Goal: Learn about a topic

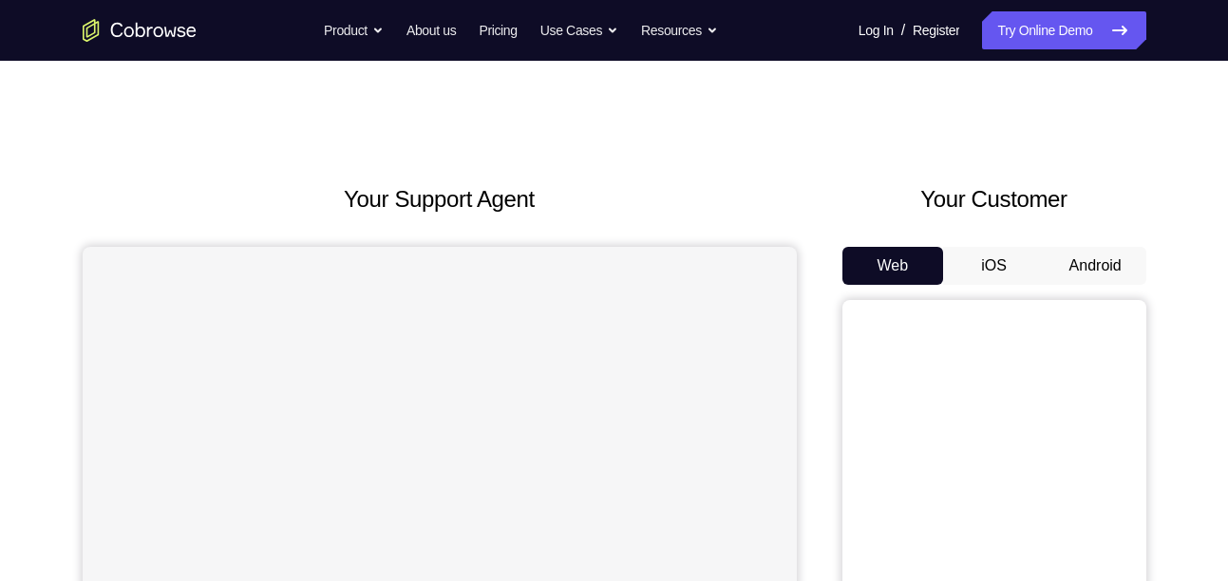
drag, startPoint x: 0, startPoint y: 0, endPoint x: 1131, endPoint y: 232, distance: 1154.5
click at [1131, 232] on div "Your Customer Web iOS Android" at bounding box center [994, 533] width 304 height 702
click at [1099, 278] on button "Android" at bounding box center [1096, 266] width 102 height 38
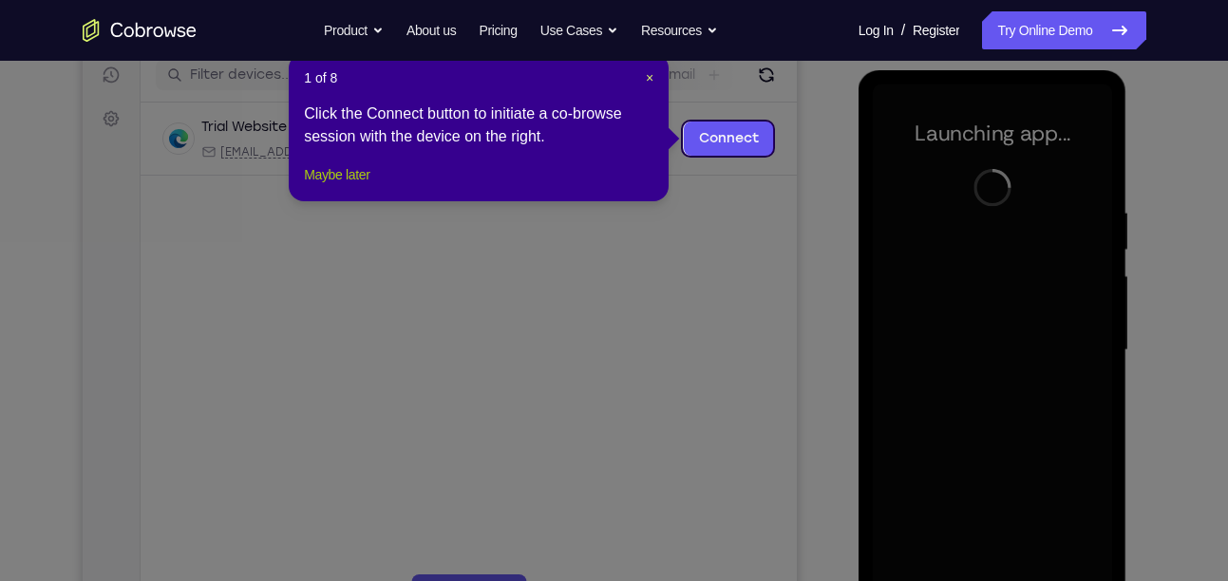
click at [368, 186] on button "Maybe later" at bounding box center [337, 174] width 66 height 23
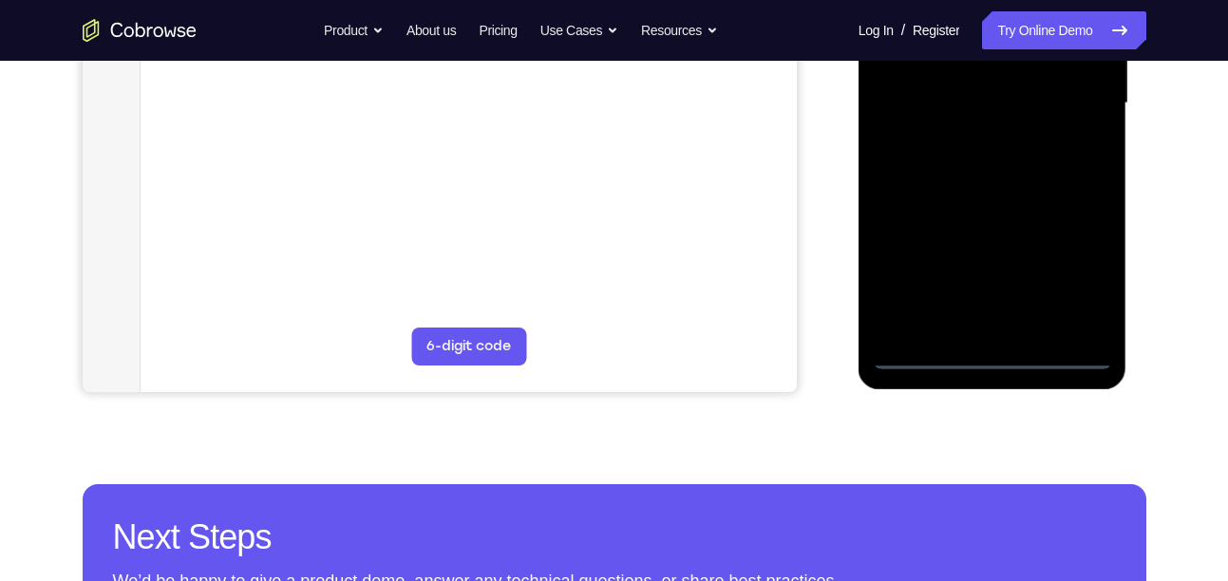
scroll to position [492, 0]
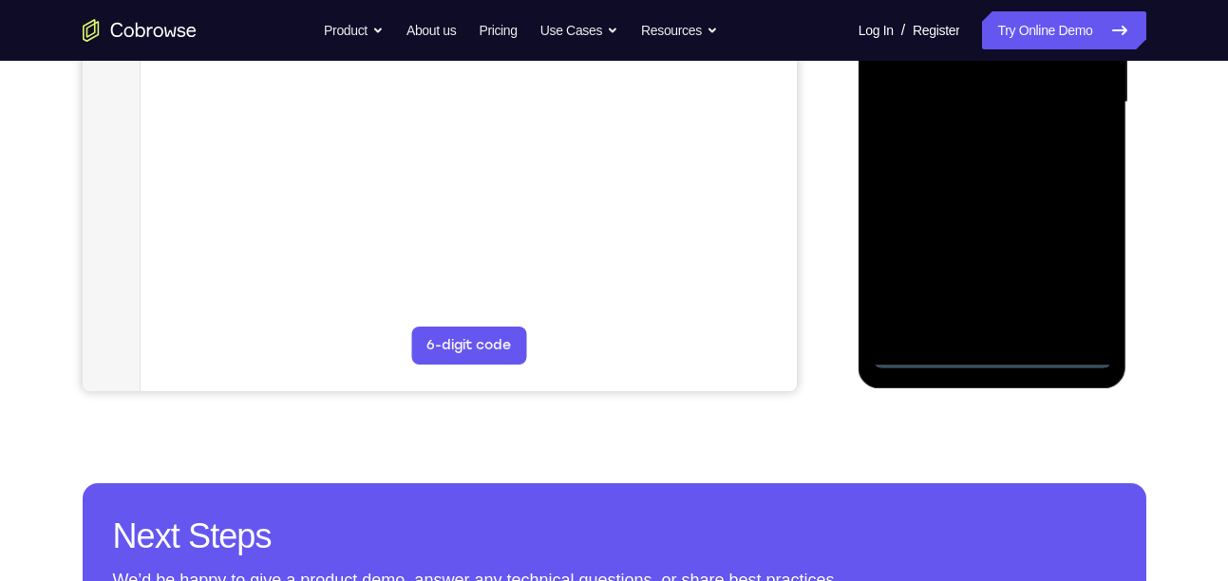
click at [986, 353] on div at bounding box center [992, 103] width 239 height 532
click at [1072, 264] on div at bounding box center [992, 103] width 239 height 532
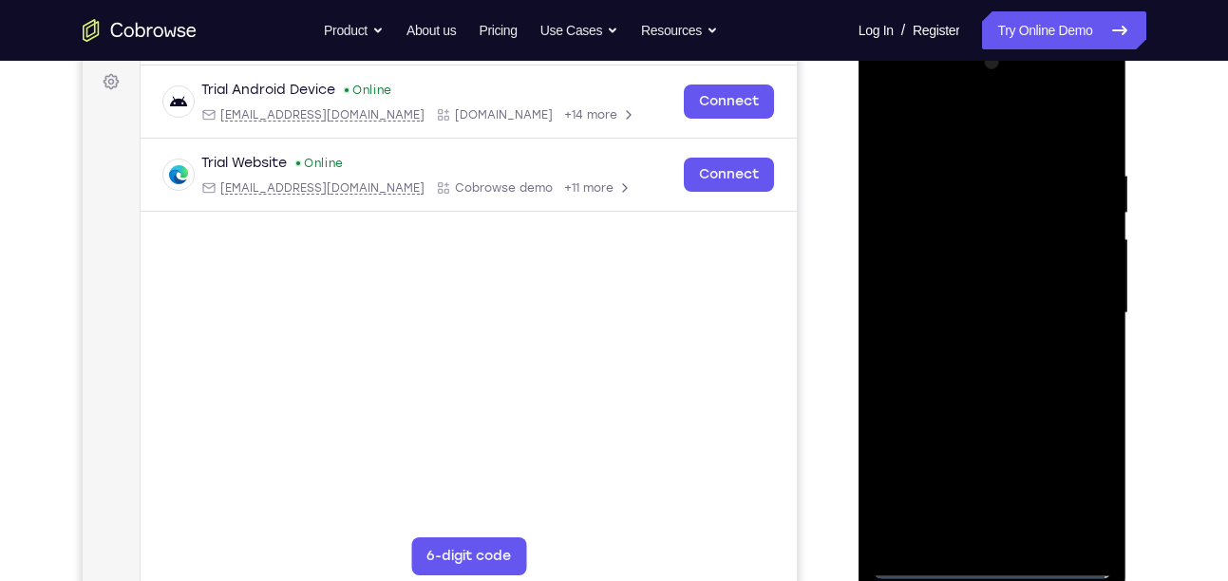
scroll to position [278, 0]
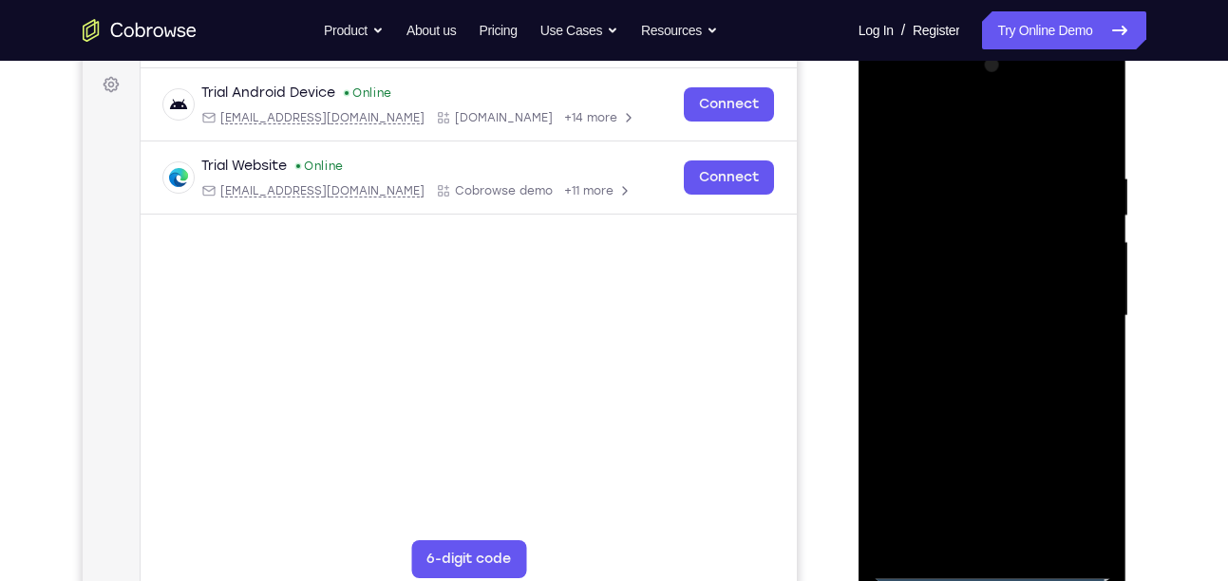
click at [963, 130] on div at bounding box center [992, 316] width 239 height 532
click at [1074, 307] on div at bounding box center [992, 316] width 239 height 532
click at [967, 348] on div at bounding box center [992, 316] width 239 height 532
click at [951, 291] on div at bounding box center [992, 316] width 239 height 532
click at [966, 274] on div at bounding box center [992, 316] width 239 height 532
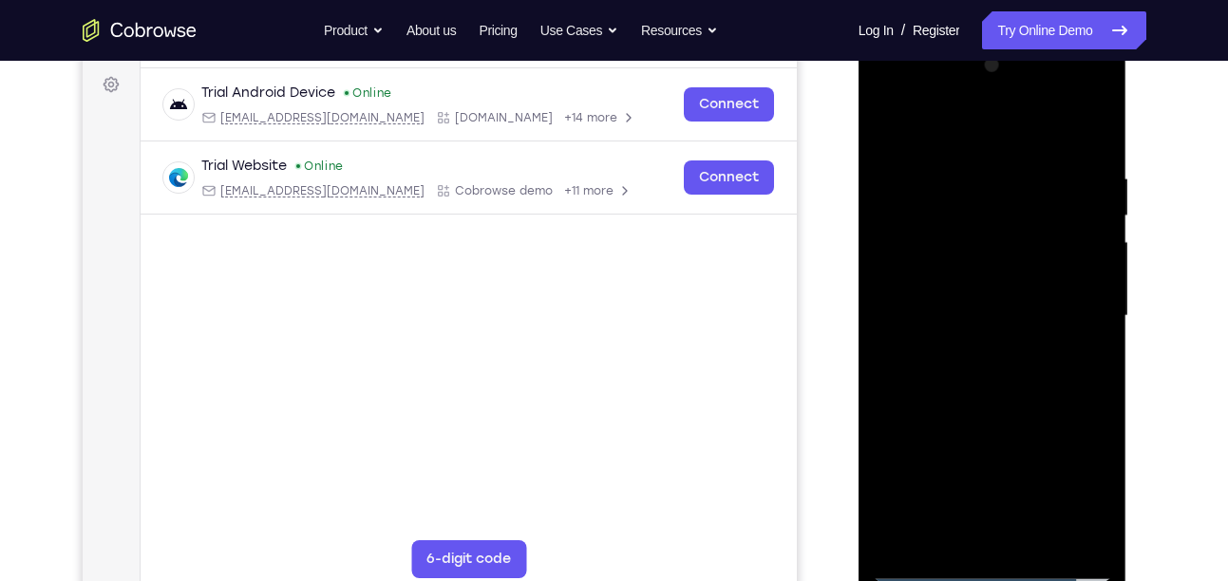
click at [970, 317] on div at bounding box center [992, 316] width 239 height 532
click at [968, 394] on div at bounding box center [992, 316] width 239 height 532
click at [1036, 540] on div at bounding box center [992, 316] width 239 height 532
click at [1011, 418] on div at bounding box center [992, 316] width 239 height 532
click at [965, 261] on div at bounding box center [992, 316] width 239 height 532
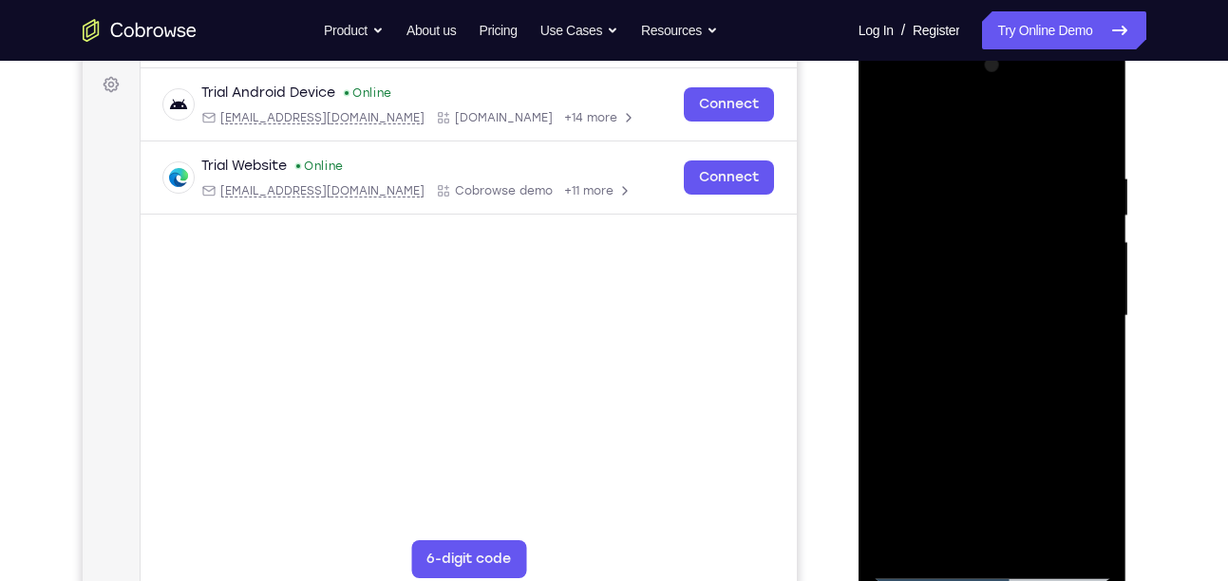
click at [927, 326] on div at bounding box center [992, 316] width 239 height 532
click at [1009, 493] on div at bounding box center [992, 316] width 239 height 532
click at [945, 538] on div at bounding box center [992, 316] width 239 height 532
drag, startPoint x: 1016, startPoint y: 471, endPoint x: 1057, endPoint y: 353, distance: 124.6
click at [1057, 353] on div at bounding box center [992, 316] width 239 height 532
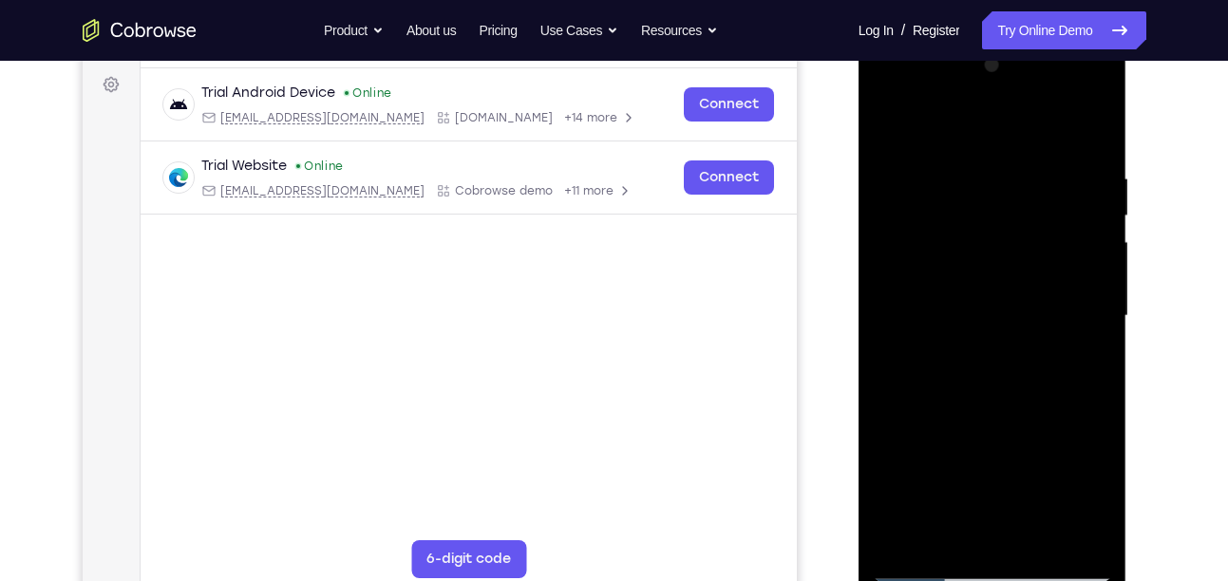
drag, startPoint x: 1034, startPoint y: 487, endPoint x: 1077, endPoint y: 273, distance: 218.8
click at [1077, 273] on div at bounding box center [992, 316] width 239 height 532
drag, startPoint x: 1029, startPoint y: 500, endPoint x: 1040, endPoint y: 414, distance: 86.1
click at [1040, 414] on div at bounding box center [992, 316] width 239 height 532
click at [888, 463] on div at bounding box center [992, 316] width 239 height 532
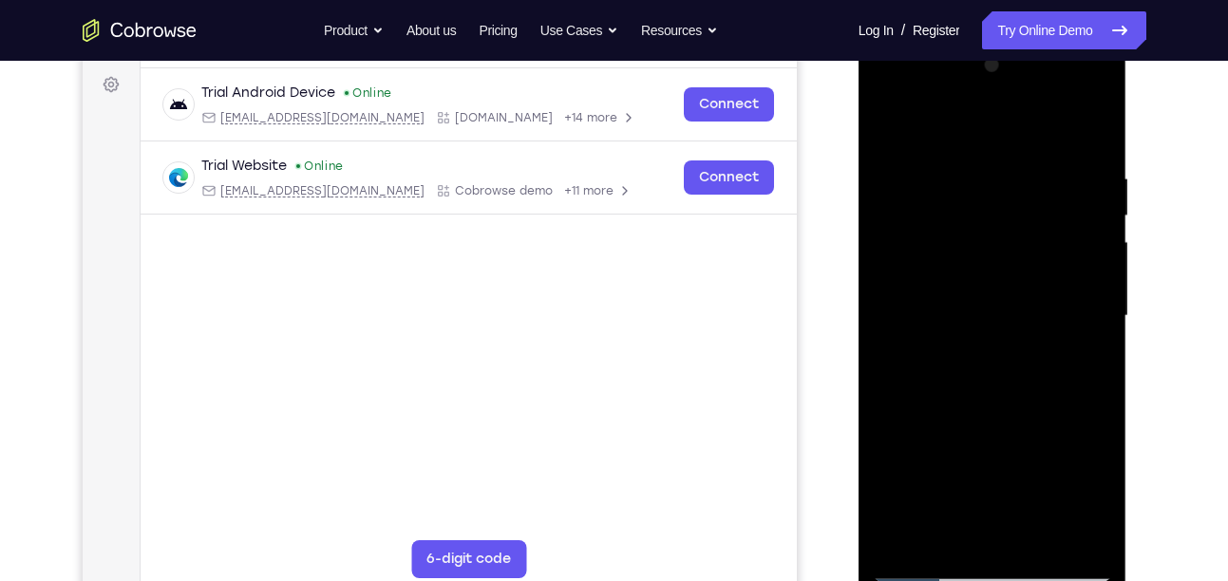
click at [1084, 352] on div at bounding box center [992, 316] width 239 height 532
click at [1084, 357] on div at bounding box center [992, 316] width 239 height 532
click at [892, 134] on div at bounding box center [992, 316] width 239 height 532
click at [894, 120] on div at bounding box center [992, 316] width 239 height 532
click at [1028, 164] on div at bounding box center [992, 316] width 239 height 532
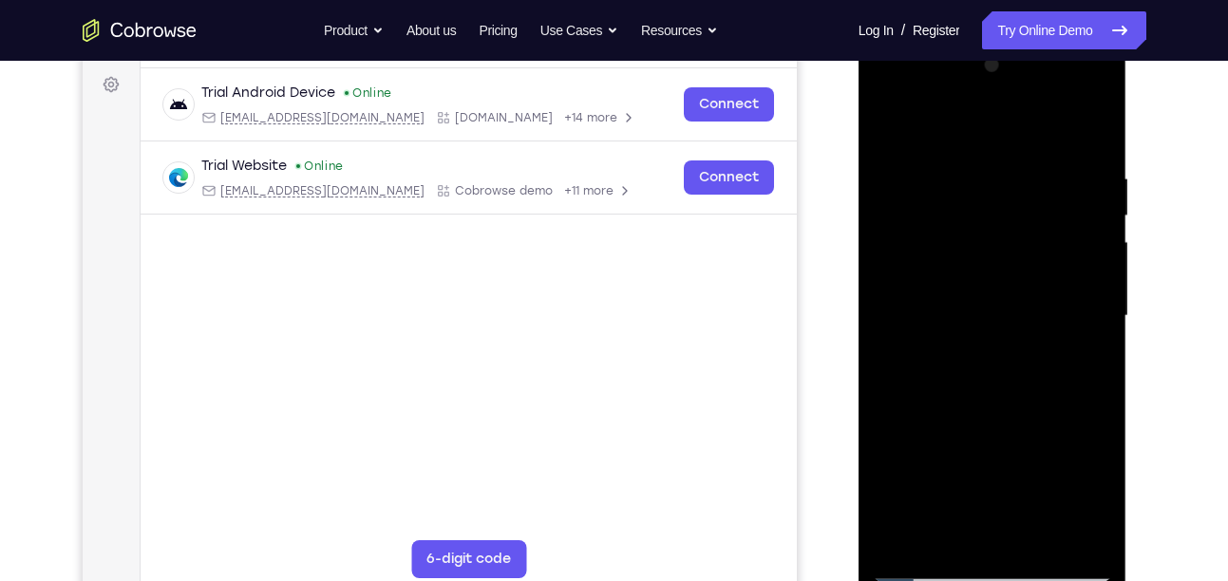
click at [1090, 130] on div at bounding box center [992, 316] width 239 height 532
drag, startPoint x: 1023, startPoint y: 450, endPoint x: 1036, endPoint y: 384, distance: 67.8
click at [1036, 384] on div at bounding box center [992, 316] width 239 height 532
click at [1101, 297] on div at bounding box center [992, 316] width 239 height 532
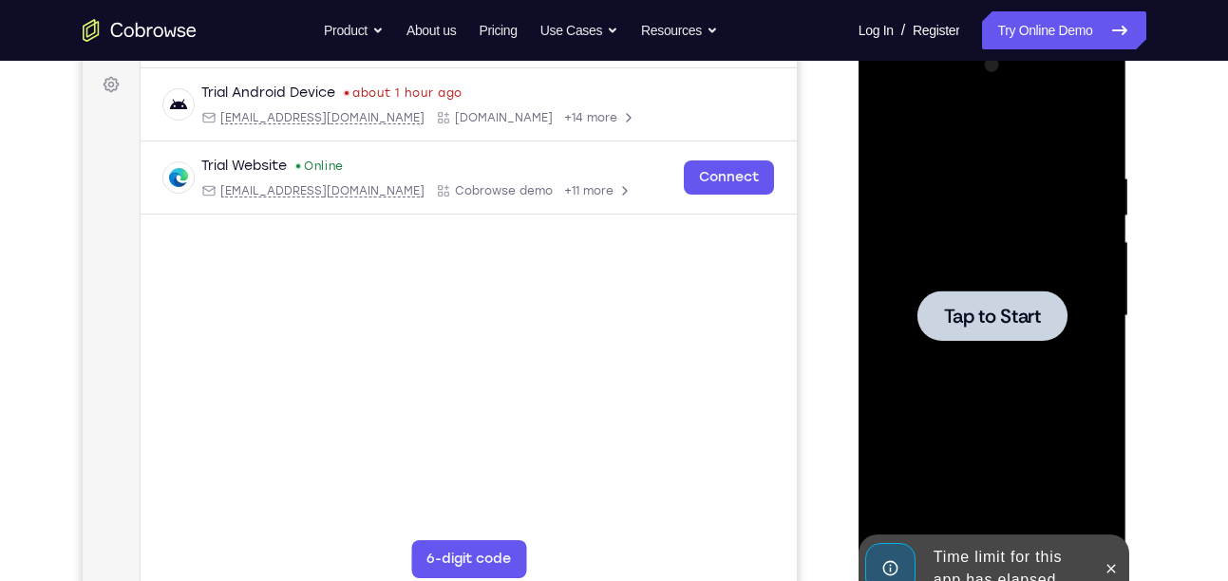
click at [947, 320] on span "Tap to Start" at bounding box center [992, 316] width 97 height 19
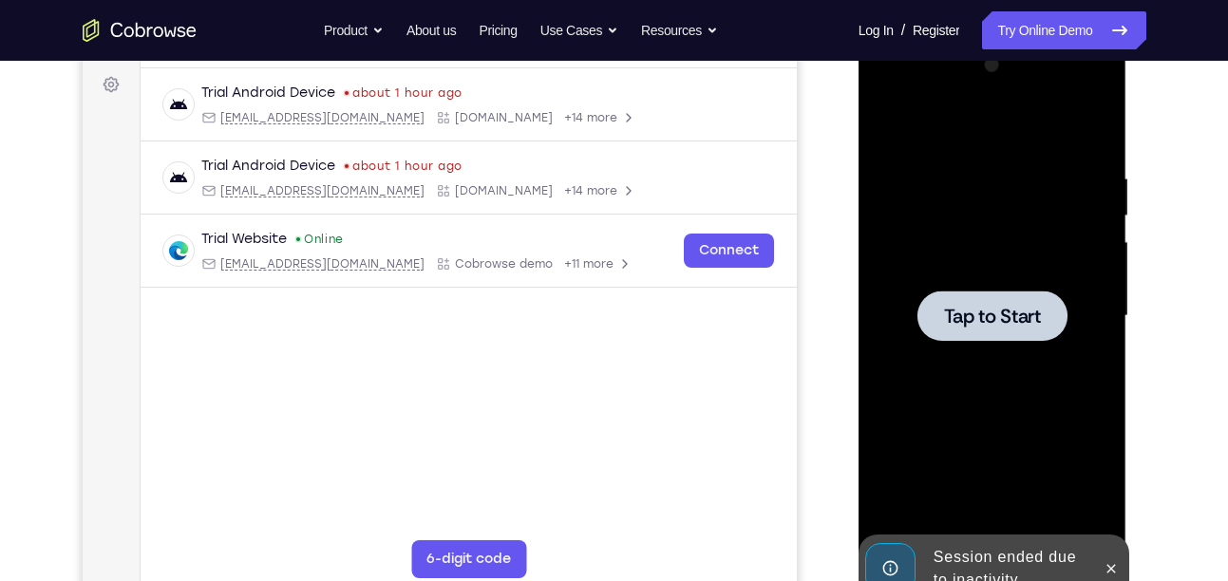
click at [996, 314] on span "Tap to Start" at bounding box center [992, 316] width 97 height 19
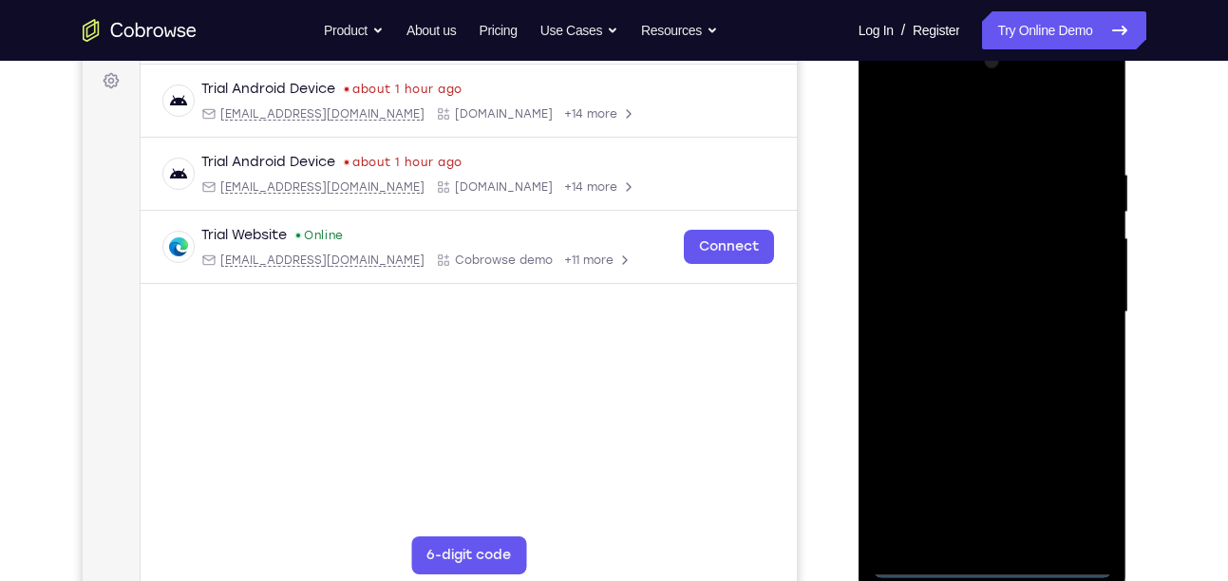
scroll to position [283, 0]
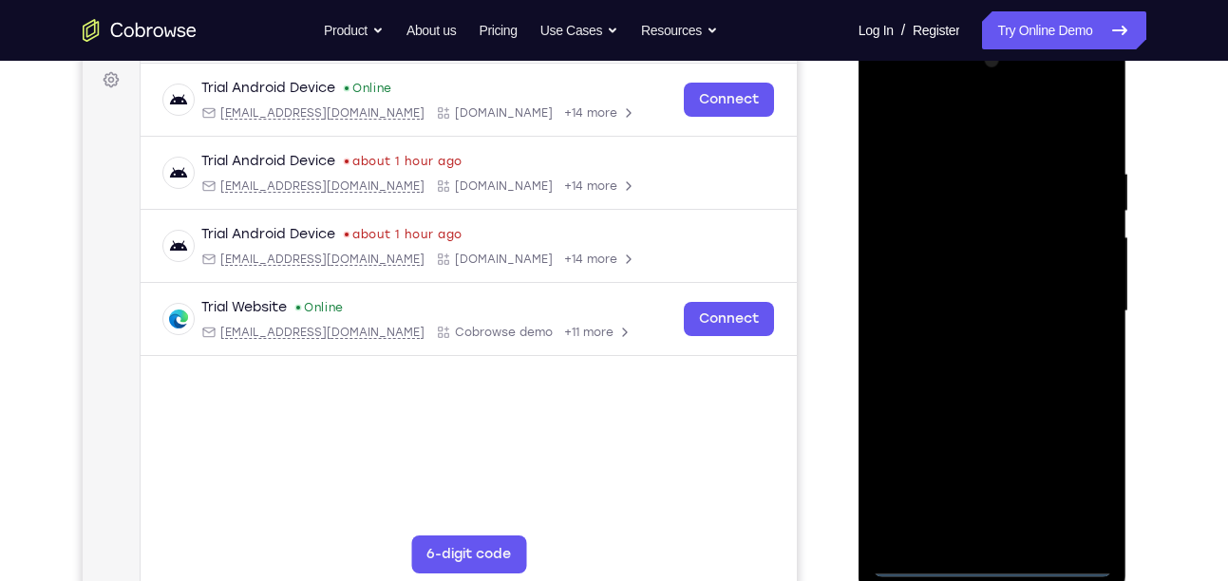
click at [993, 560] on div at bounding box center [992, 312] width 239 height 532
click at [1082, 479] on div at bounding box center [992, 312] width 239 height 532
click at [926, 132] on div at bounding box center [992, 312] width 239 height 532
click at [1071, 303] on div at bounding box center [992, 312] width 239 height 532
click at [968, 344] on div at bounding box center [992, 312] width 239 height 532
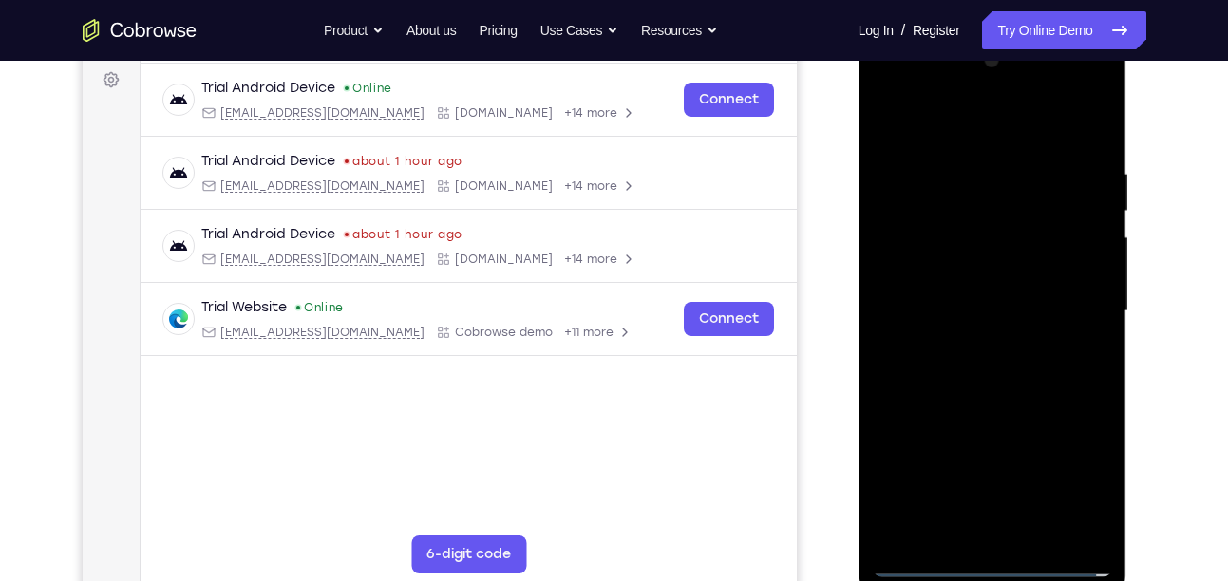
click at [957, 286] on div at bounding box center [992, 312] width 239 height 532
click at [955, 275] on div at bounding box center [992, 312] width 239 height 532
click at [958, 304] on div at bounding box center [992, 312] width 239 height 532
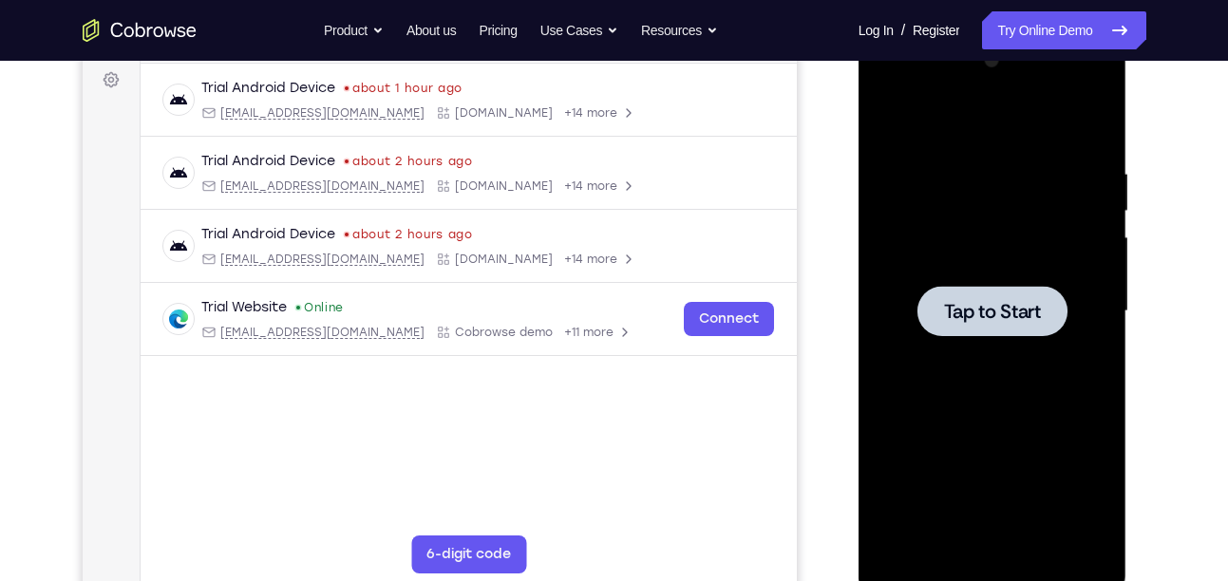
click at [949, 303] on span "Tap to Start" at bounding box center [992, 311] width 97 height 19
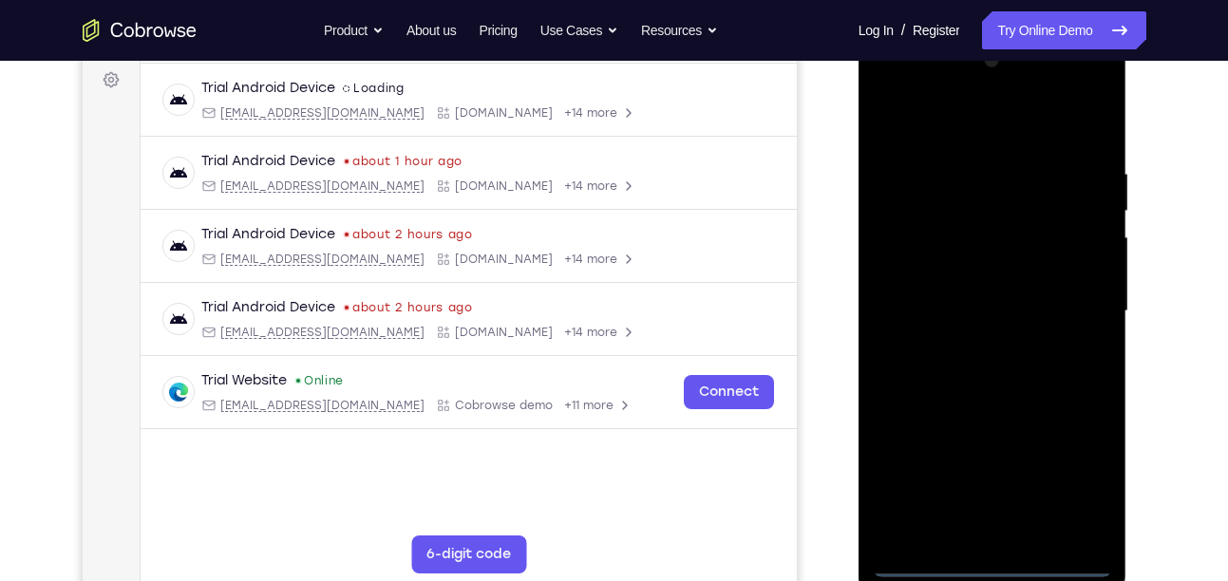
click at [995, 560] on div at bounding box center [992, 312] width 239 height 532
click at [1068, 494] on div at bounding box center [992, 312] width 239 height 532
click at [979, 121] on div at bounding box center [992, 312] width 239 height 532
click at [1073, 298] on div at bounding box center [992, 312] width 239 height 532
click at [969, 348] on div at bounding box center [992, 312] width 239 height 532
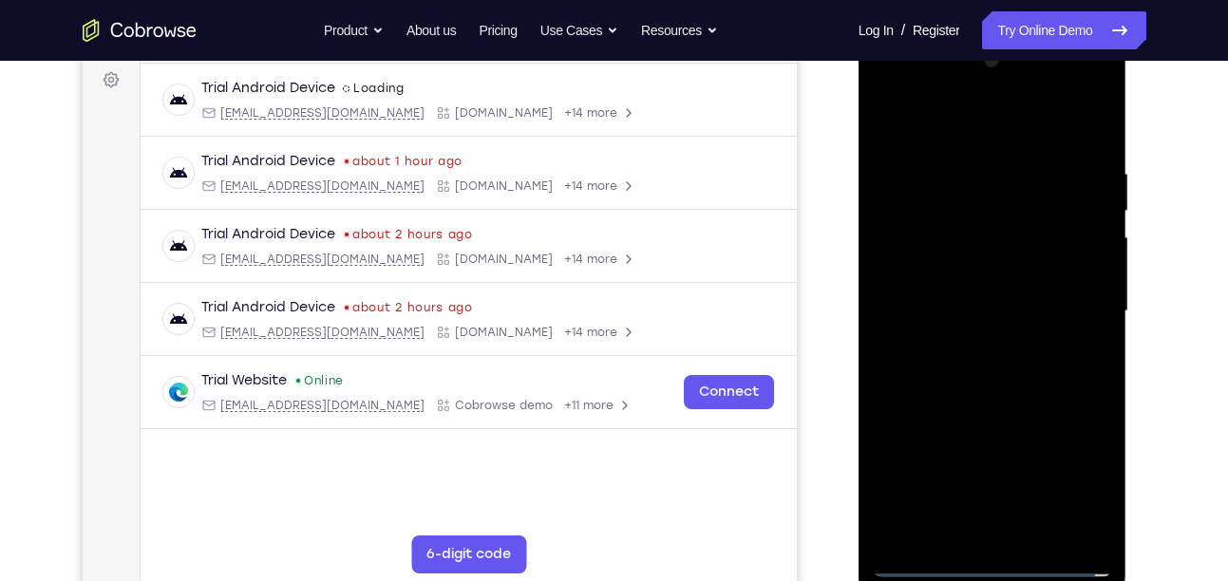
click at [935, 289] on div at bounding box center [992, 312] width 239 height 532
click at [946, 280] on div at bounding box center [992, 312] width 239 height 532
drag, startPoint x: 946, startPoint y: 280, endPoint x: 1005, endPoint y: 97, distance: 192.5
click at [1005, 97] on div at bounding box center [992, 312] width 239 height 532
click at [977, 308] on div at bounding box center [992, 312] width 239 height 532
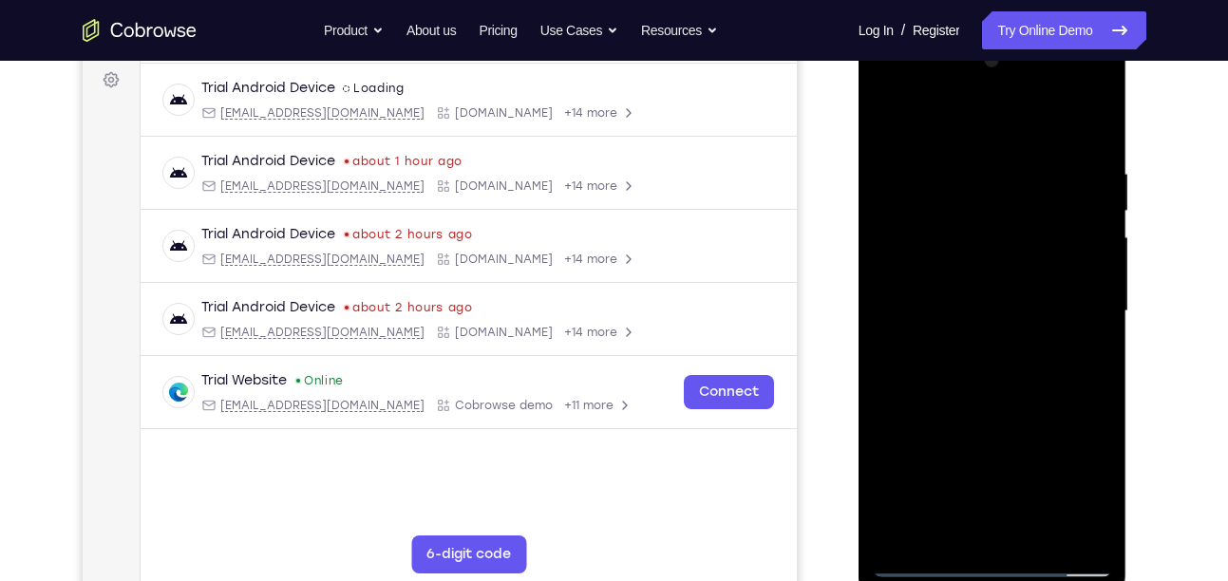
click at [988, 369] on div at bounding box center [992, 312] width 239 height 532
click at [1087, 144] on div at bounding box center [992, 312] width 239 height 532
click at [1102, 109] on div at bounding box center [992, 312] width 239 height 532
click at [903, 162] on div at bounding box center [992, 312] width 239 height 532
click at [893, 109] on div at bounding box center [992, 312] width 239 height 532
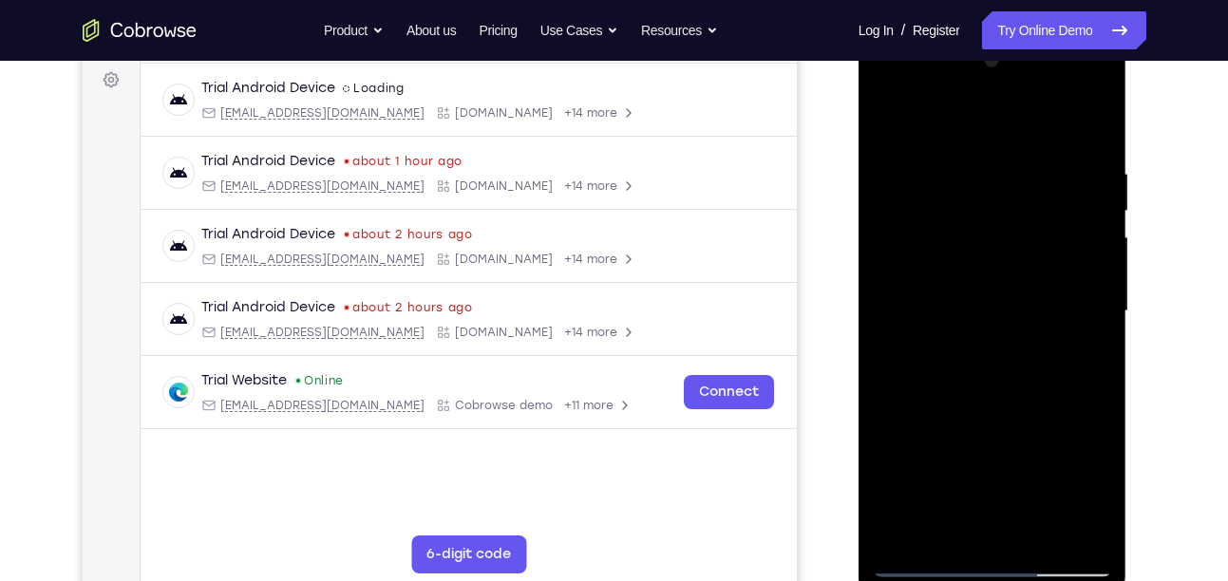
click at [1063, 441] on div at bounding box center [992, 312] width 239 height 532
click at [906, 532] on div at bounding box center [992, 312] width 239 height 532
click at [1083, 533] on div at bounding box center [992, 312] width 239 height 532
click at [1060, 171] on div at bounding box center [992, 312] width 239 height 532
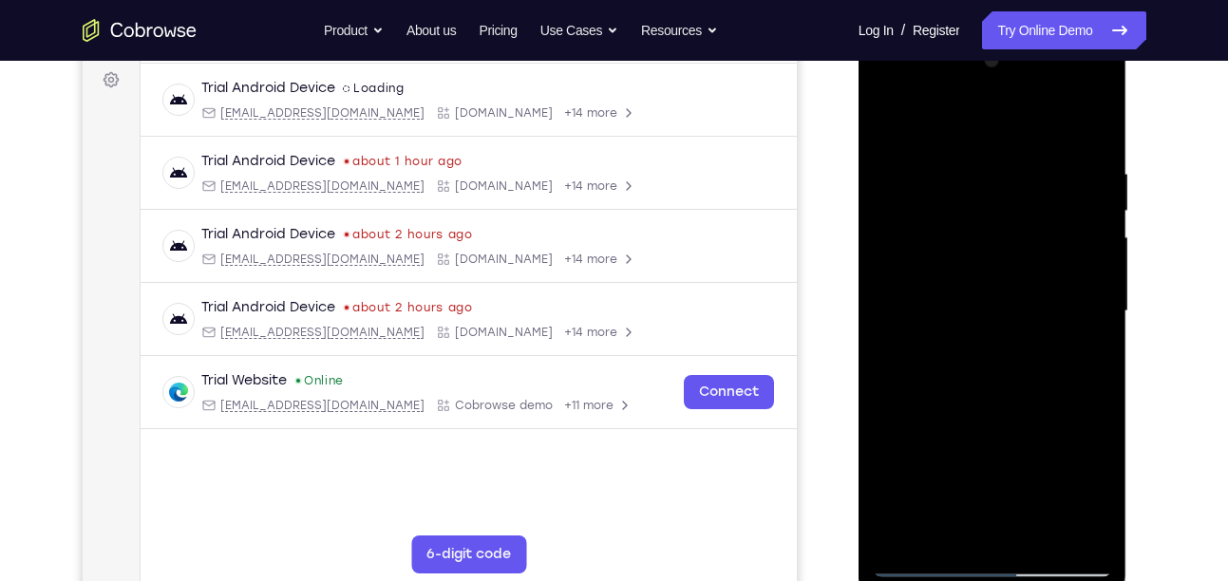
click at [924, 285] on div at bounding box center [992, 312] width 239 height 532
click at [1052, 229] on div at bounding box center [992, 312] width 239 height 532
click at [1101, 66] on div at bounding box center [992, 312] width 239 height 532
click at [988, 276] on div at bounding box center [992, 312] width 239 height 532
click at [1098, 63] on div at bounding box center [992, 312] width 239 height 532
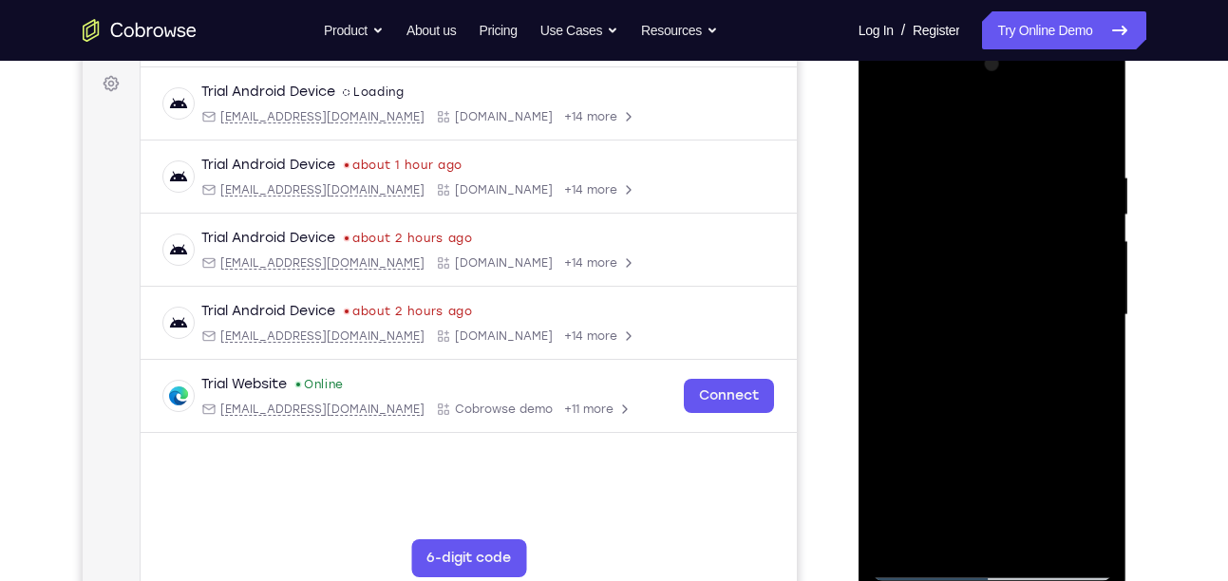
scroll to position [276, 0]
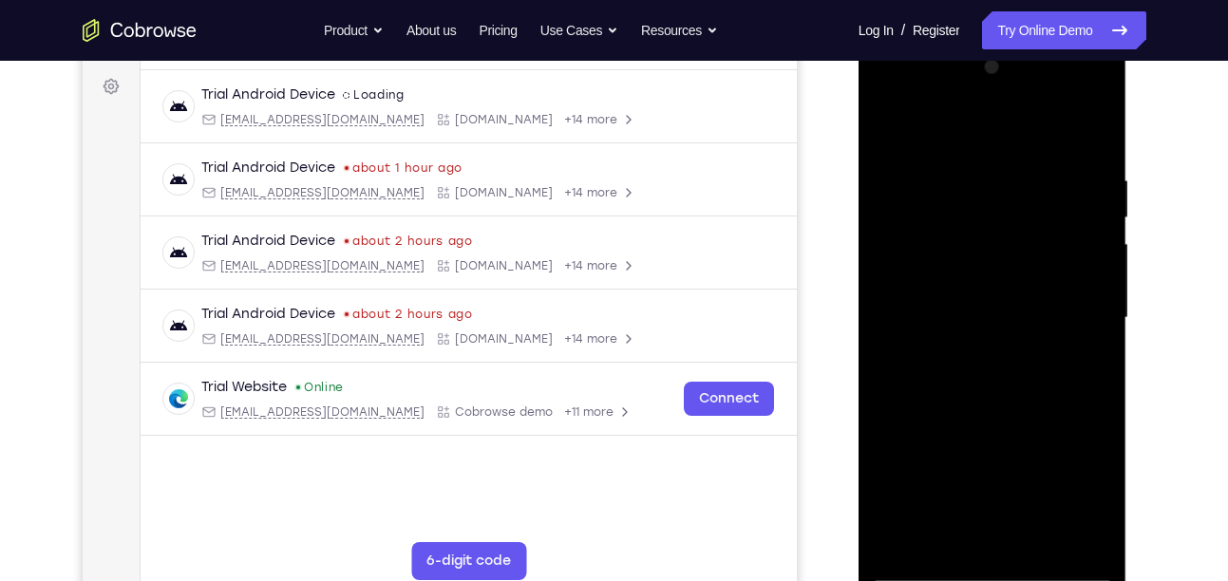
drag, startPoint x: 989, startPoint y: 373, endPoint x: 1002, endPoint y: 115, distance: 258.6
click at [1002, 115] on div at bounding box center [992, 318] width 239 height 532
drag, startPoint x: 990, startPoint y: 489, endPoint x: 1014, endPoint y: 235, distance: 255.6
click at [1014, 235] on div at bounding box center [992, 318] width 239 height 532
click at [908, 486] on div at bounding box center [992, 318] width 239 height 532
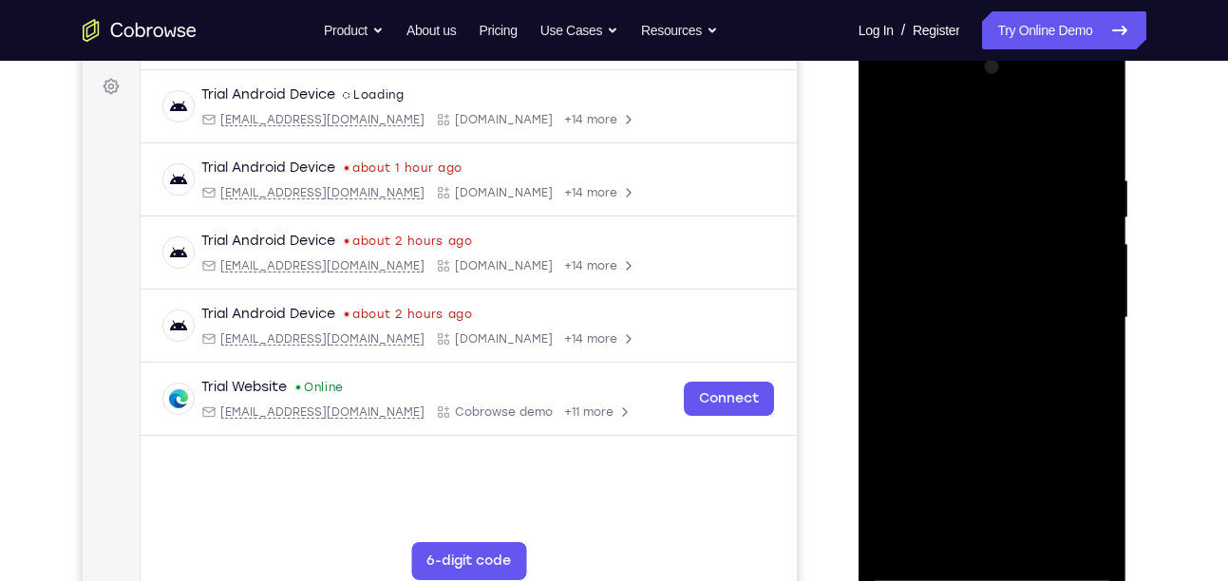
click at [1104, 73] on div at bounding box center [992, 318] width 239 height 532
click at [1068, 292] on div at bounding box center [992, 318] width 239 height 532
click at [1103, 76] on div at bounding box center [992, 318] width 239 height 532
click at [896, 123] on div at bounding box center [992, 318] width 239 height 532
drag, startPoint x: 969, startPoint y: 367, endPoint x: 969, endPoint y: 228, distance: 138.6
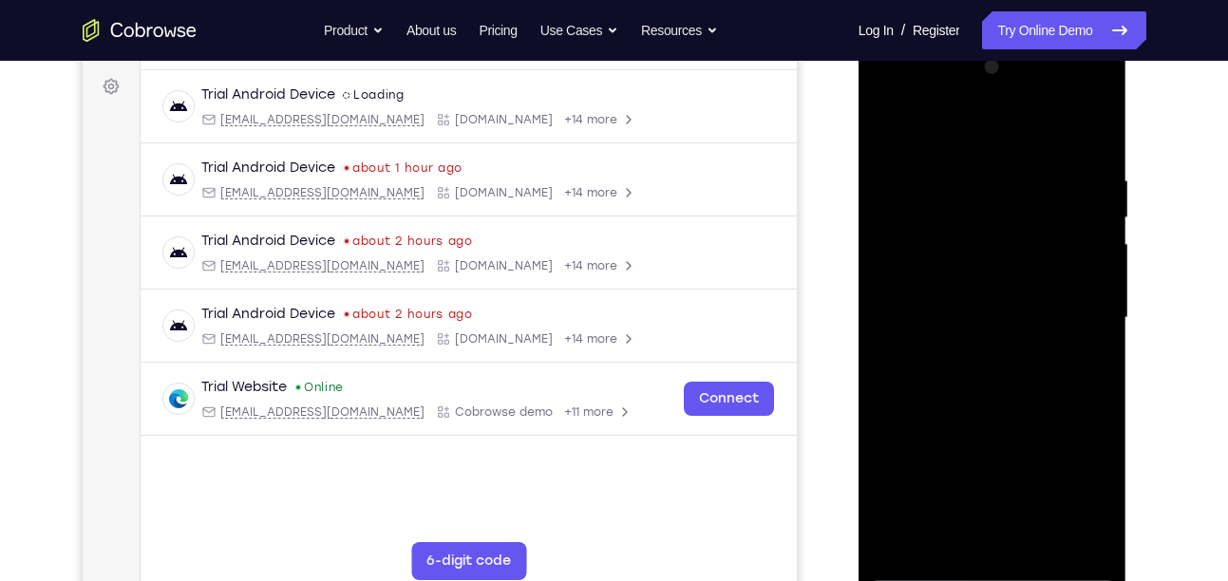
click at [969, 228] on div at bounding box center [992, 318] width 239 height 532
click at [1100, 224] on div at bounding box center [992, 318] width 239 height 532
drag, startPoint x: 1009, startPoint y: 293, endPoint x: 998, endPoint y: 391, distance: 98.4
click at [998, 391] on div at bounding box center [992, 318] width 239 height 532
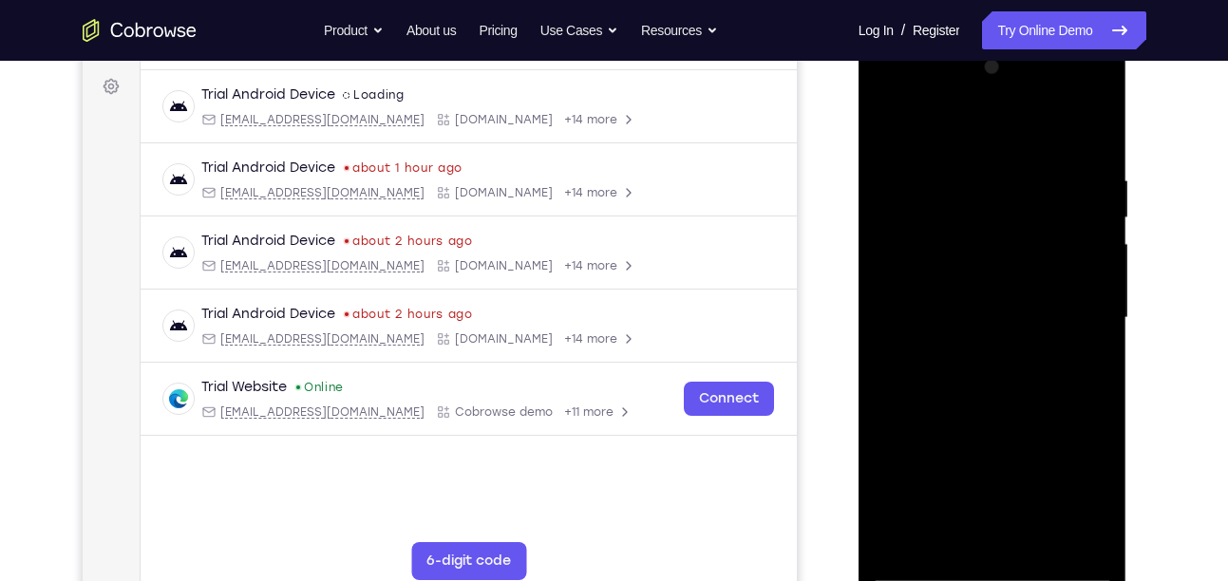
click at [925, 182] on div at bounding box center [992, 318] width 239 height 532
drag, startPoint x: 965, startPoint y: 435, endPoint x: 989, endPoint y: 330, distance: 107.1
click at [989, 330] on div at bounding box center [992, 318] width 239 height 532
drag, startPoint x: 985, startPoint y: 437, endPoint x: 1041, endPoint y: 255, distance: 190.7
click at [1041, 255] on div at bounding box center [992, 318] width 239 height 532
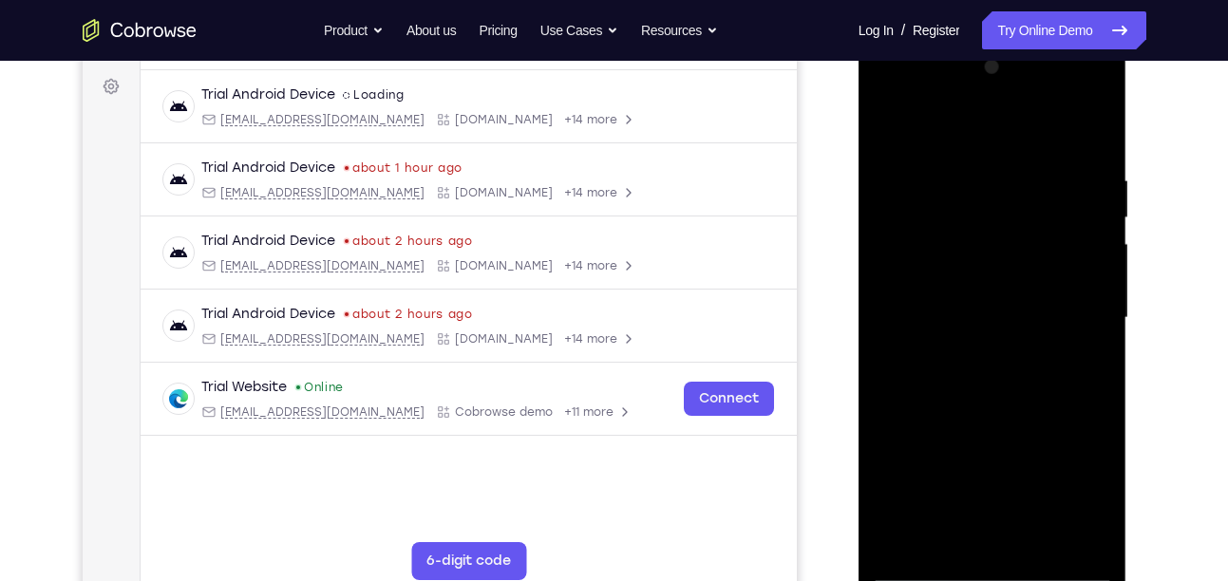
click at [976, 362] on div at bounding box center [992, 318] width 239 height 532
click at [887, 129] on div at bounding box center [992, 318] width 239 height 532
drag, startPoint x: 999, startPoint y: 446, endPoint x: 1031, endPoint y: 253, distance: 196.4
click at [1031, 253] on div at bounding box center [992, 318] width 239 height 532
drag, startPoint x: 1000, startPoint y: 435, endPoint x: 1028, endPoint y: 311, distance: 126.7
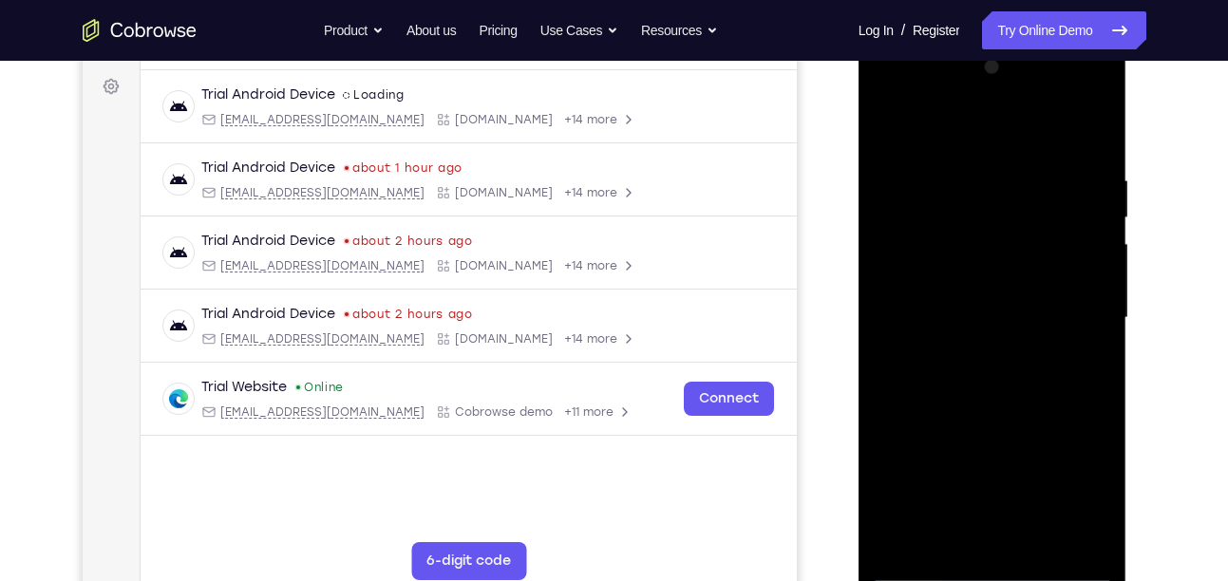
click at [1028, 311] on div at bounding box center [992, 318] width 239 height 532
click at [992, 311] on div at bounding box center [992, 318] width 239 height 532
click at [891, 123] on div at bounding box center [992, 318] width 239 height 532
drag, startPoint x: 979, startPoint y: 430, endPoint x: 1027, endPoint y: 182, distance: 252.4
click at [1027, 182] on div at bounding box center [992, 318] width 239 height 532
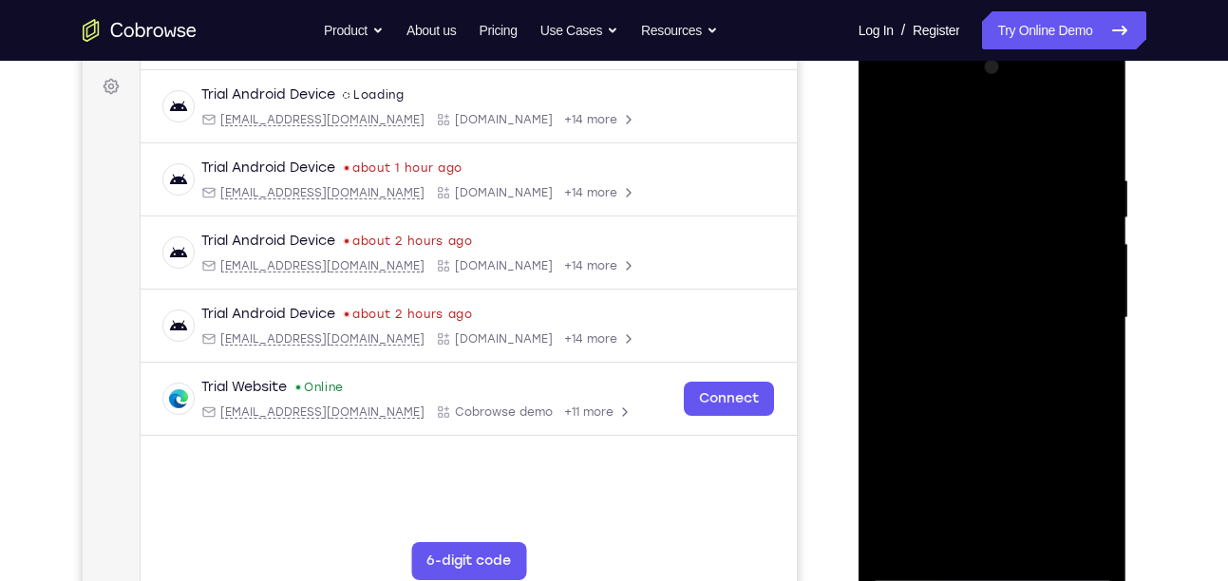
drag, startPoint x: 981, startPoint y: 469, endPoint x: 1030, endPoint y: 258, distance: 216.5
click at [1030, 258] on div at bounding box center [992, 318] width 239 height 532
click at [919, 476] on div at bounding box center [992, 318] width 239 height 532
click at [887, 125] on div at bounding box center [992, 318] width 239 height 532
drag, startPoint x: 971, startPoint y: 301, endPoint x: 986, endPoint y: 510, distance: 209.5
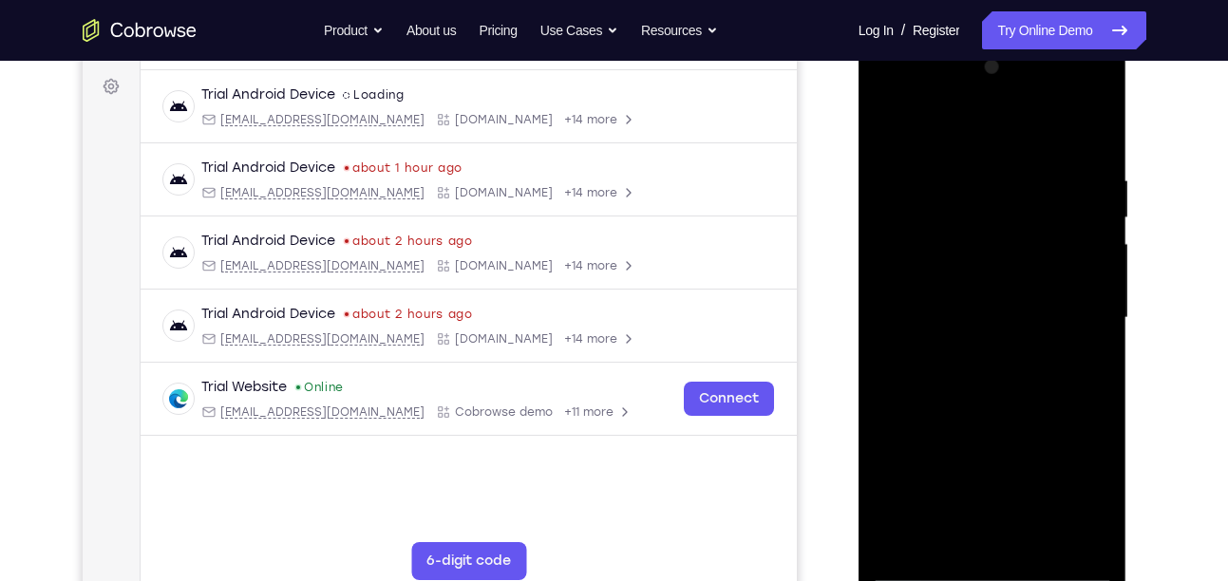
click at [986, 510] on div at bounding box center [992, 318] width 239 height 532
click at [886, 127] on div at bounding box center [992, 318] width 239 height 532
click at [1073, 547] on div at bounding box center [992, 318] width 239 height 532
drag, startPoint x: 1007, startPoint y: 449, endPoint x: 1029, endPoint y: 253, distance: 197.9
click at [1029, 253] on div at bounding box center [992, 318] width 239 height 532
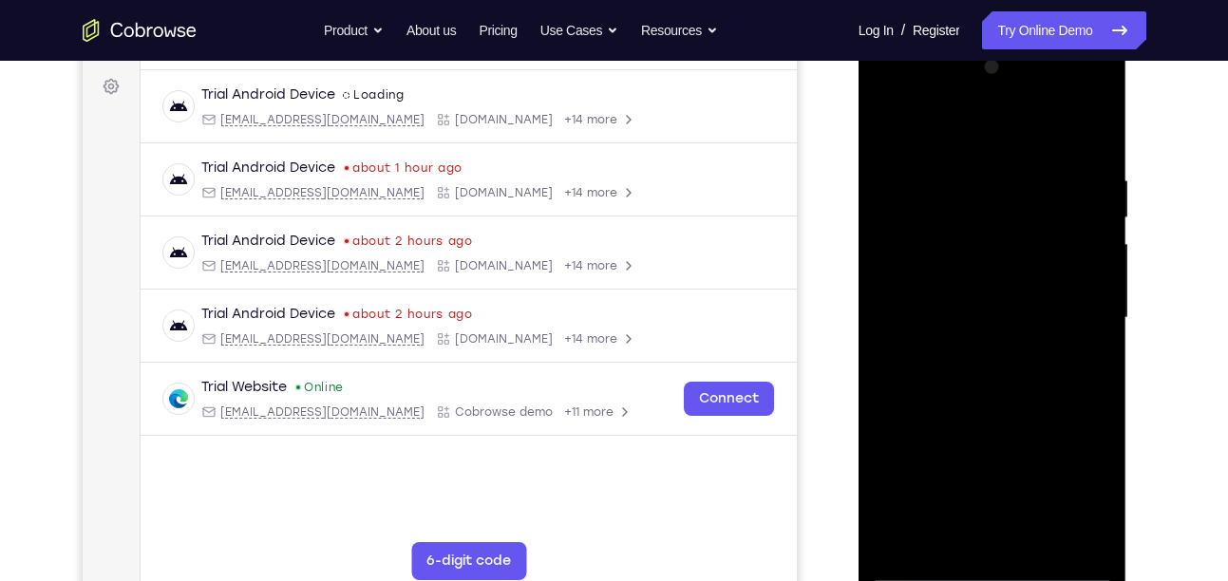
drag, startPoint x: 1002, startPoint y: 424, endPoint x: 1028, endPoint y: 233, distance: 193.7
click at [1028, 233] on div at bounding box center [992, 318] width 239 height 532
drag, startPoint x: 1028, startPoint y: 233, endPoint x: 990, endPoint y: 497, distance: 266.9
click at [990, 497] on div at bounding box center [992, 318] width 239 height 532
drag, startPoint x: 1003, startPoint y: 202, endPoint x: 1049, endPoint y: 115, distance: 99.0
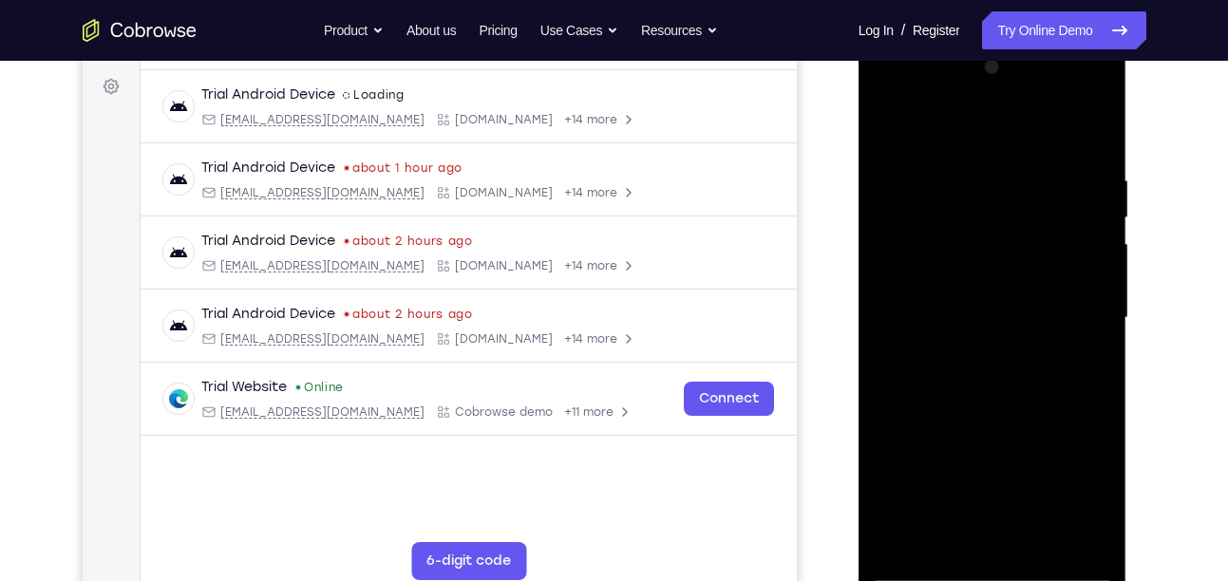
click at [1049, 115] on div at bounding box center [992, 318] width 239 height 532
drag, startPoint x: 985, startPoint y: 427, endPoint x: 1003, endPoint y: 279, distance: 149.2
click at [1003, 279] on div at bounding box center [992, 318] width 239 height 532
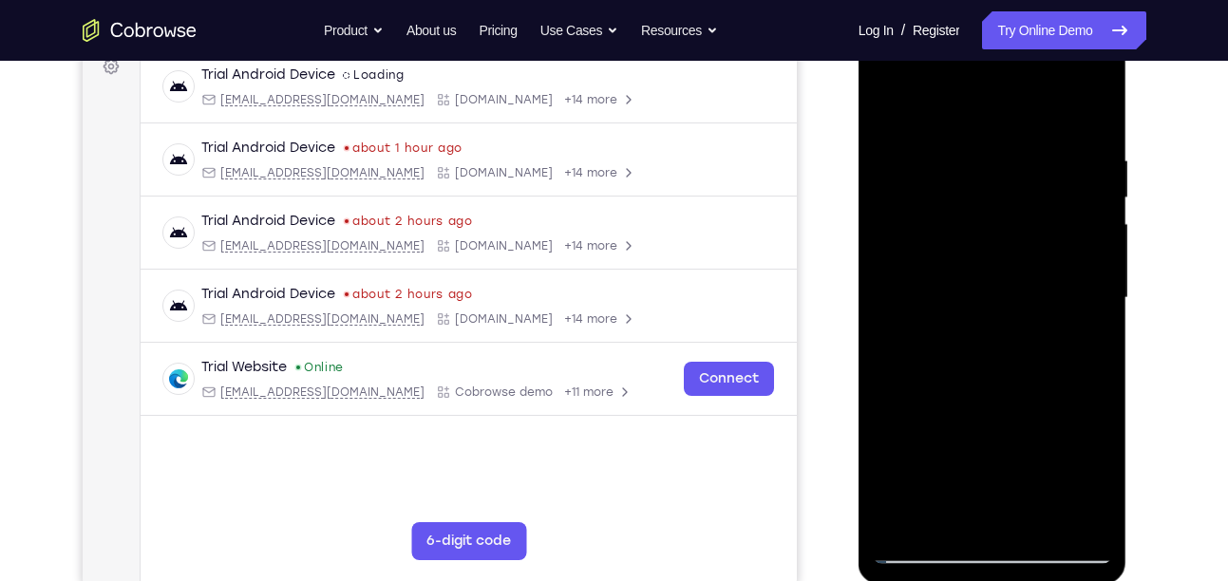
scroll to position [297, 0]
click at [1084, 524] on div at bounding box center [992, 297] width 239 height 532
click at [936, 462] on div at bounding box center [992, 297] width 239 height 532
click at [1096, 158] on div at bounding box center [992, 297] width 239 height 532
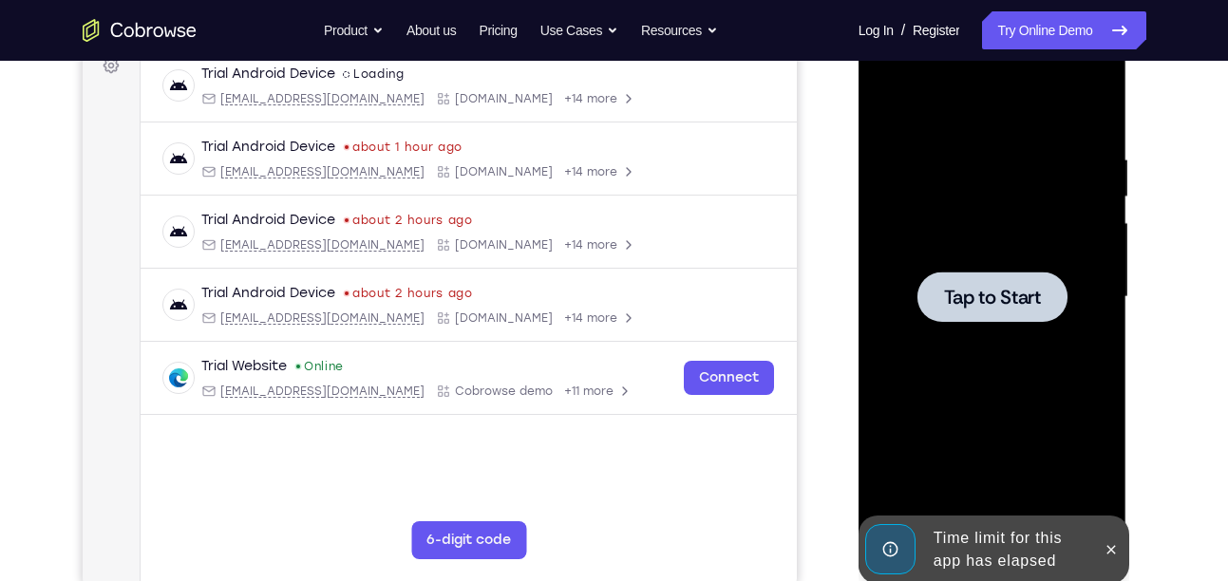
click at [990, 297] on span "Tap to Start" at bounding box center [992, 297] width 97 height 19
